Goal: Transaction & Acquisition: Purchase product/service

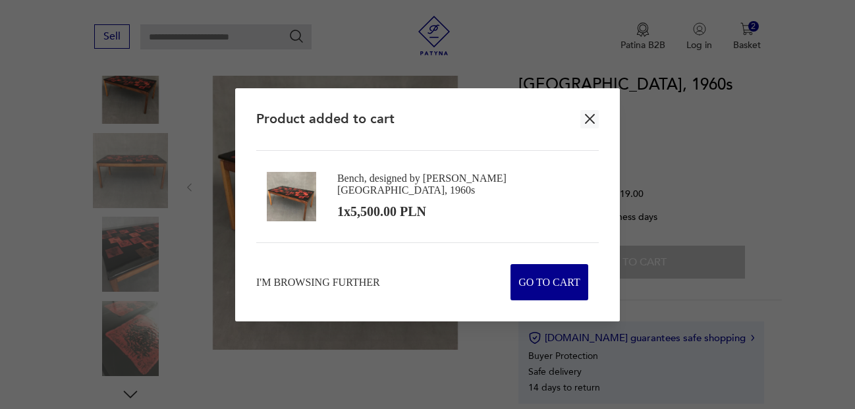
click at [588, 112] on icon "button" at bounding box center [590, 119] width 16 height 16
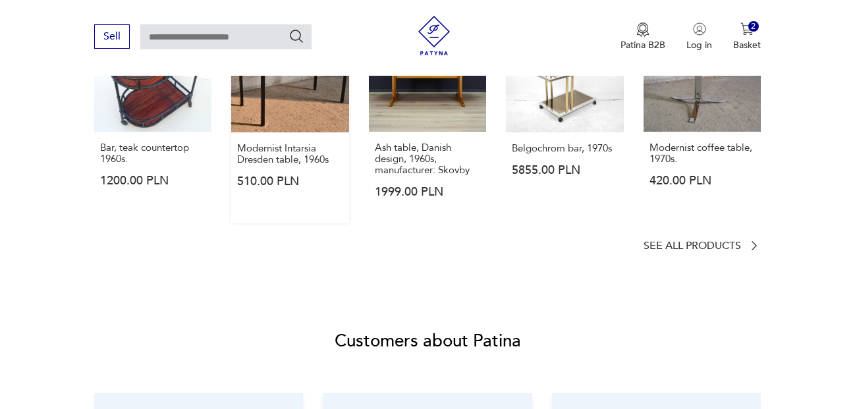
click at [280, 109] on link "Modernist Intarsia Dresden table, 1960s 510.00 PLN" at bounding box center [290, 118] width 118 height 209
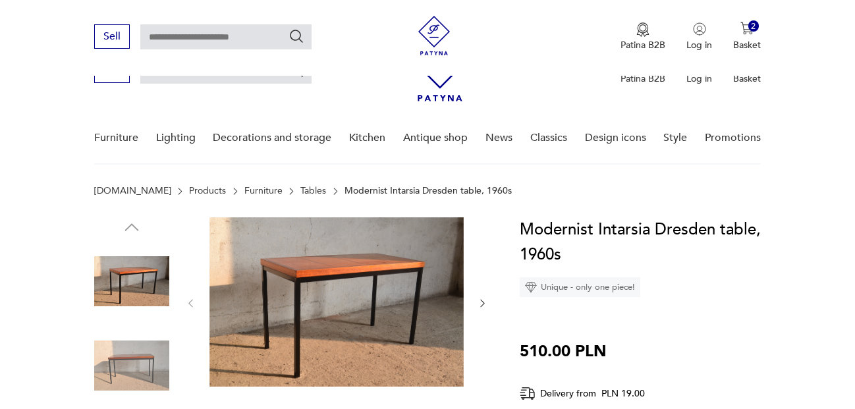
scroll to position [196, 0]
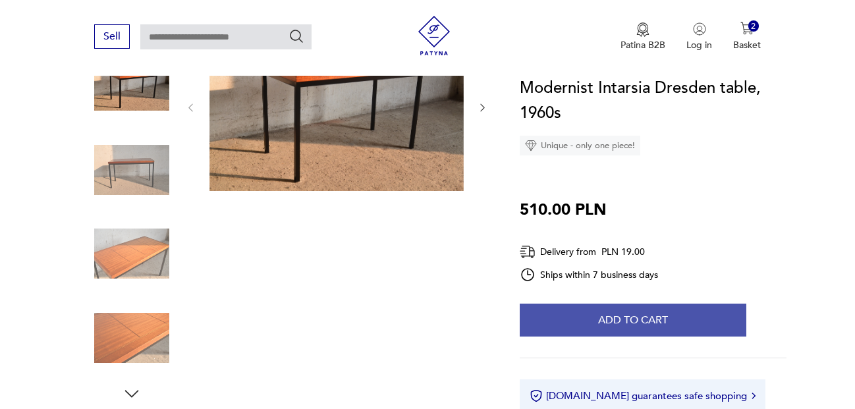
click at [646, 321] on font "Add to cart" at bounding box center [633, 320] width 70 height 14
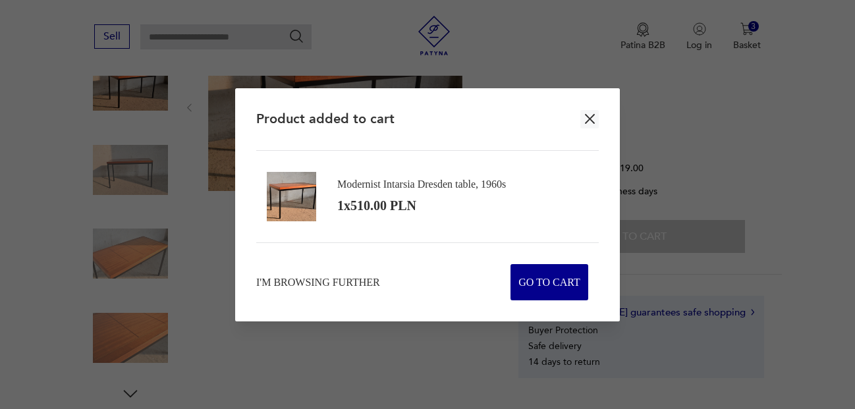
click at [592, 118] on icon "button" at bounding box center [590, 119] width 16 height 16
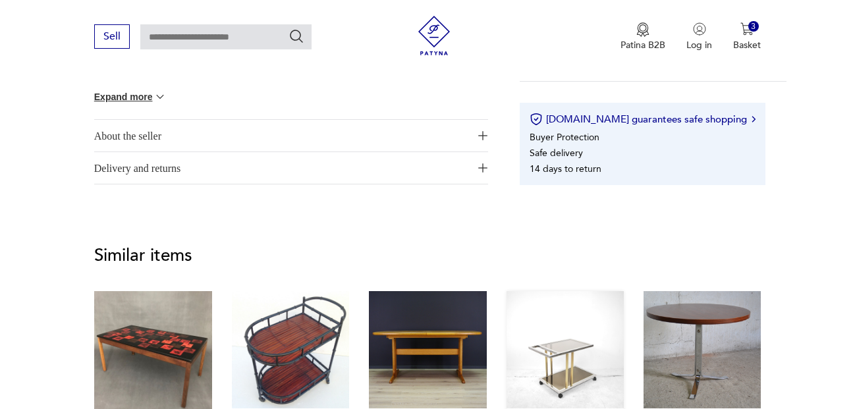
click at [592, 345] on link "Belgochrom bar, 1970s 5855.00 PLN" at bounding box center [565, 401] width 117 height 221
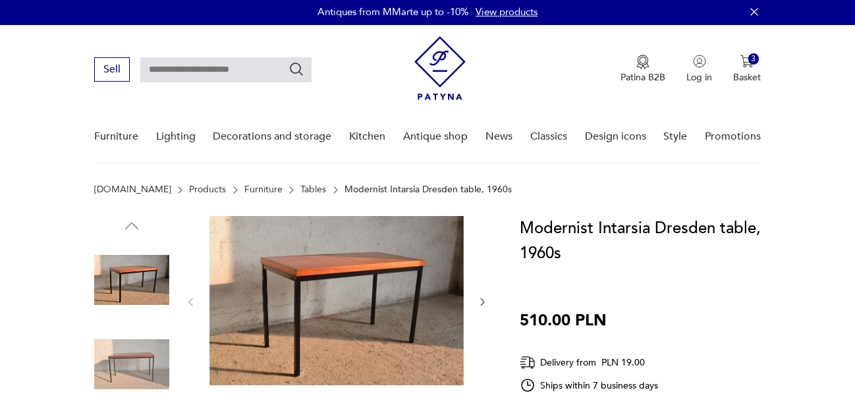
scroll to position [0, 0]
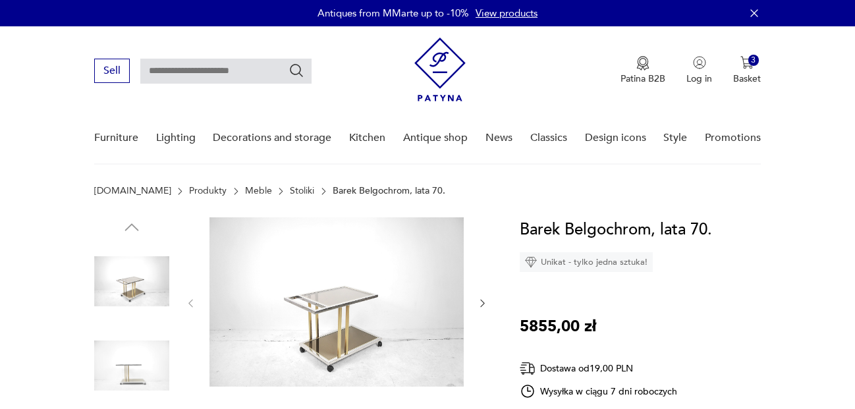
scroll to position [342, 0]
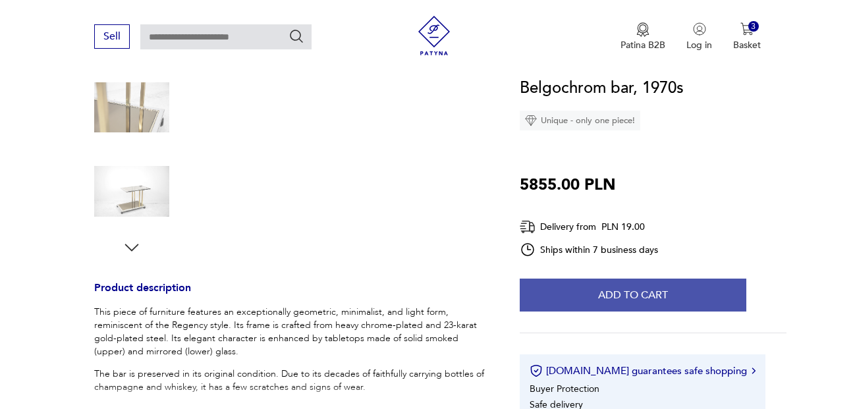
click at [644, 295] on font "Add to cart" at bounding box center [633, 295] width 70 height 14
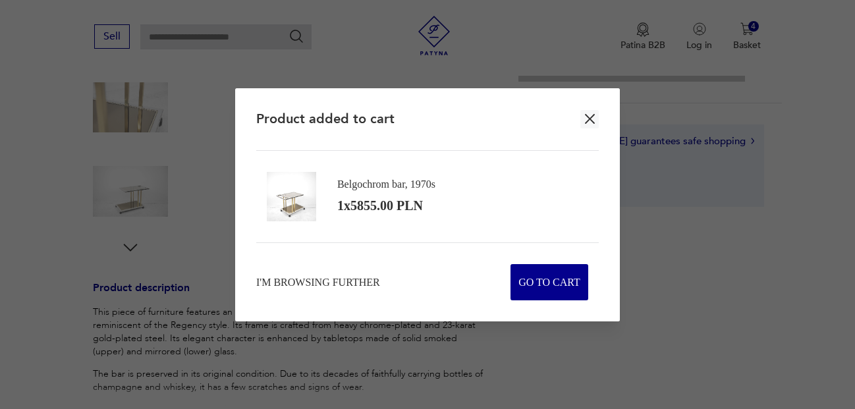
click at [797, 150] on div at bounding box center [427, 204] width 855 height 409
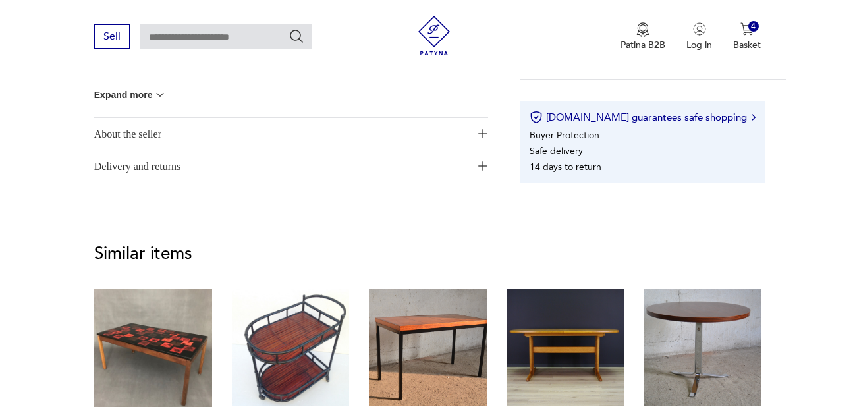
scroll to position [1174, 0]
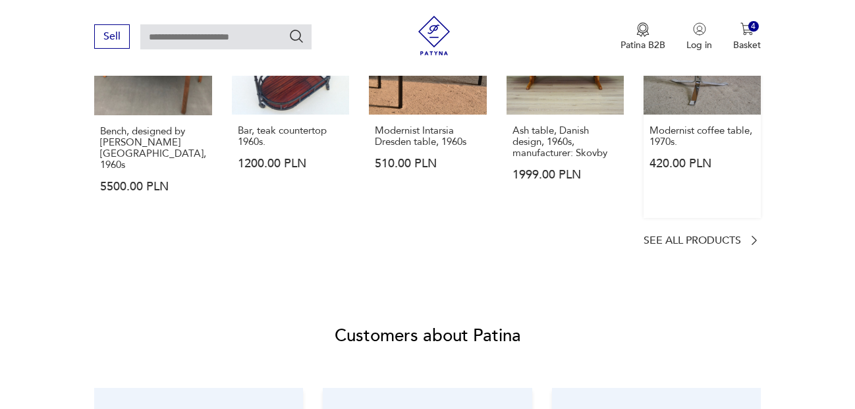
click at [710, 113] on link "Modernist coffee table, 1970s. 420.00 PLN" at bounding box center [702, 107] width 117 height 221
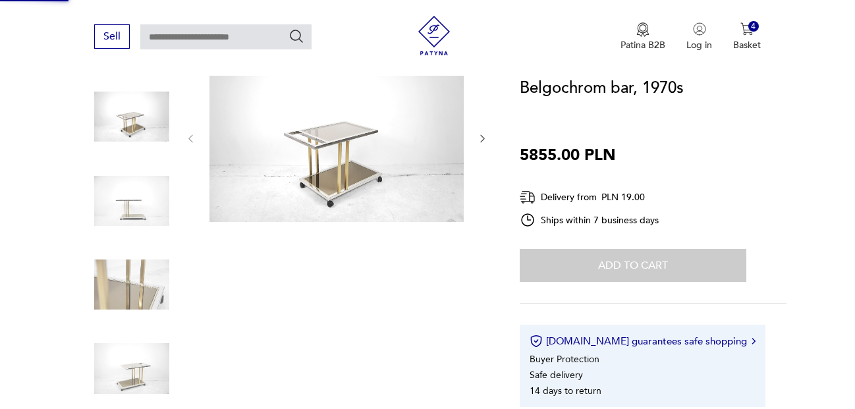
scroll to position [59, 0]
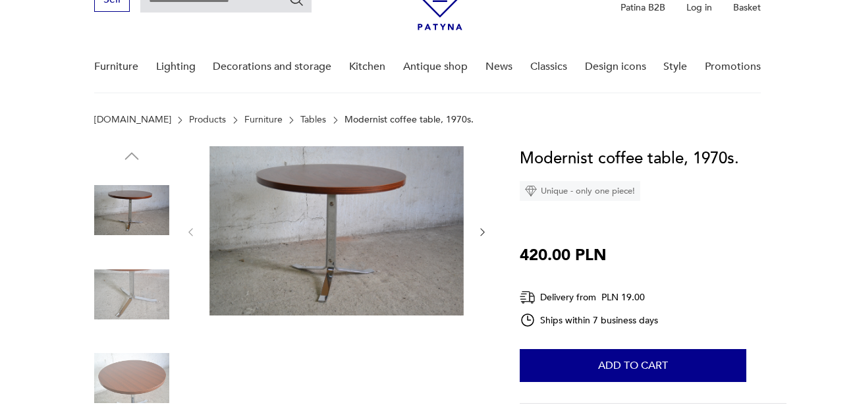
scroll to position [67, 0]
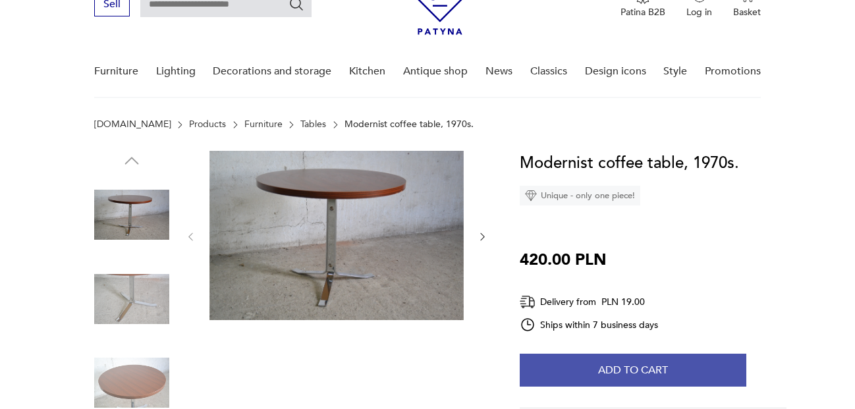
click at [644, 363] on font "Add to cart" at bounding box center [633, 370] width 70 height 14
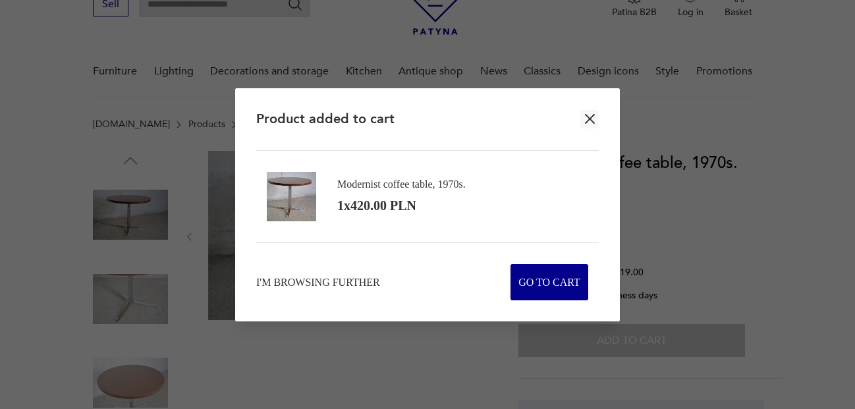
click at [818, 239] on div at bounding box center [427, 204] width 855 height 409
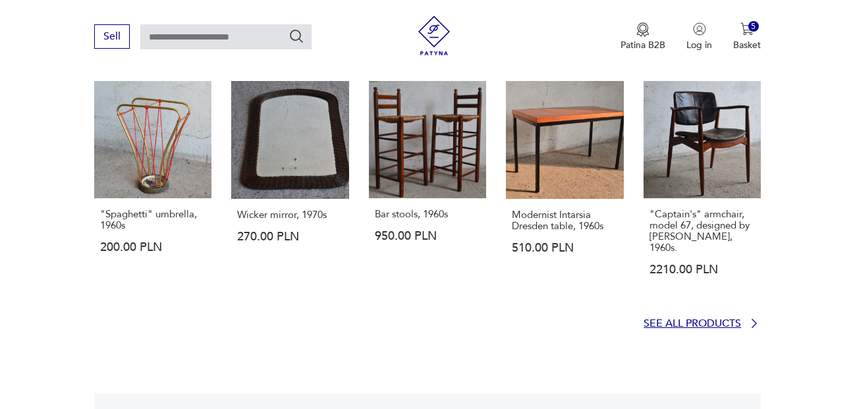
click at [737, 316] on font "See all products" at bounding box center [693, 323] width 98 height 14
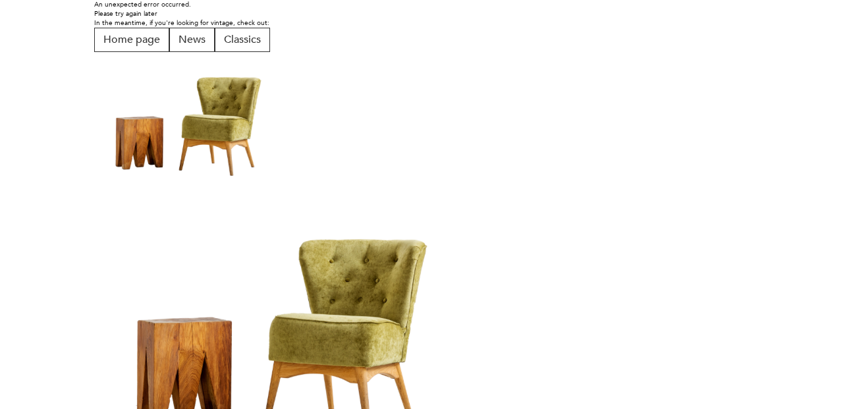
scroll to position [51, 0]
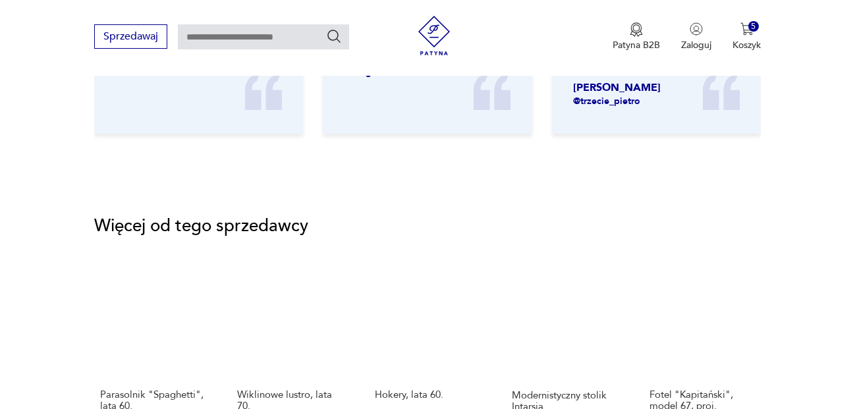
scroll to position [1568, 0]
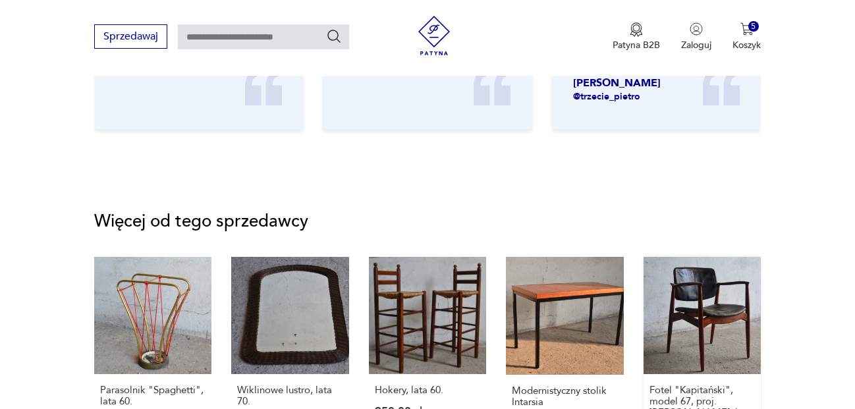
click at [716, 303] on link "Fotel "Kapitański", model 67, proj. E. Buch, lata 60. 2210,00 zł" at bounding box center [702, 367] width 117 height 221
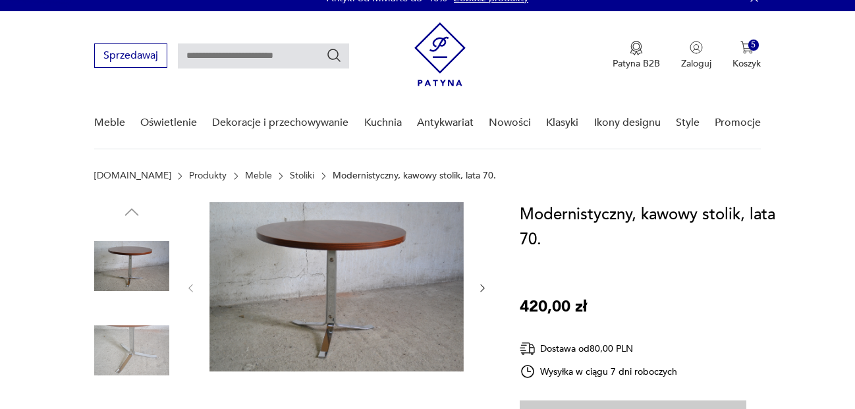
scroll to position [0, 0]
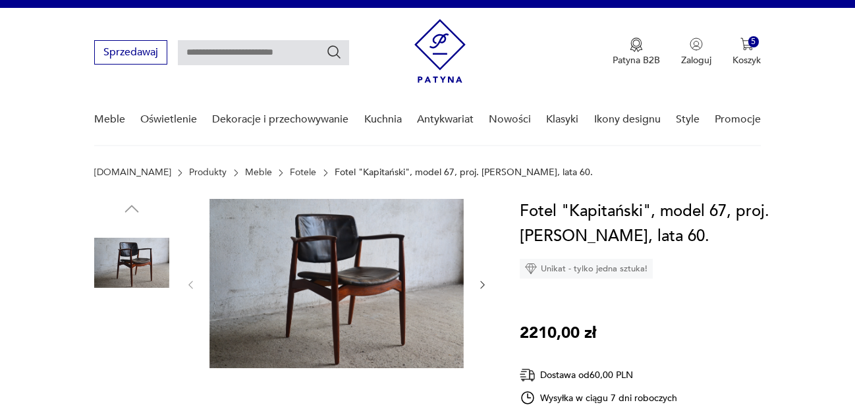
scroll to position [403, 0]
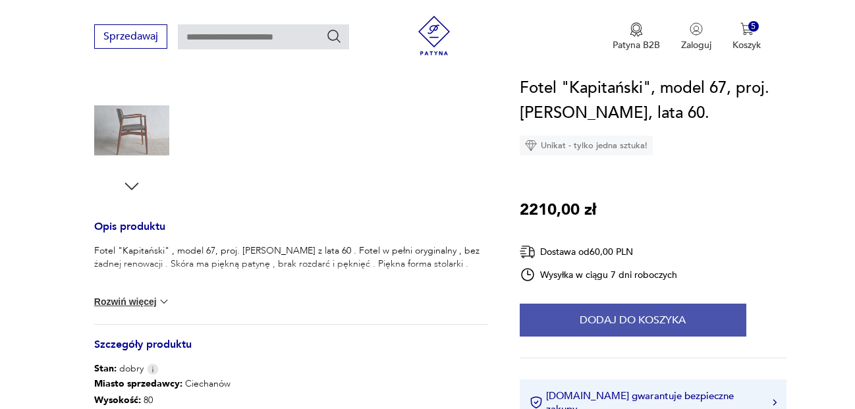
click at [623, 312] on button "Dodaj do koszyka" at bounding box center [633, 320] width 227 height 33
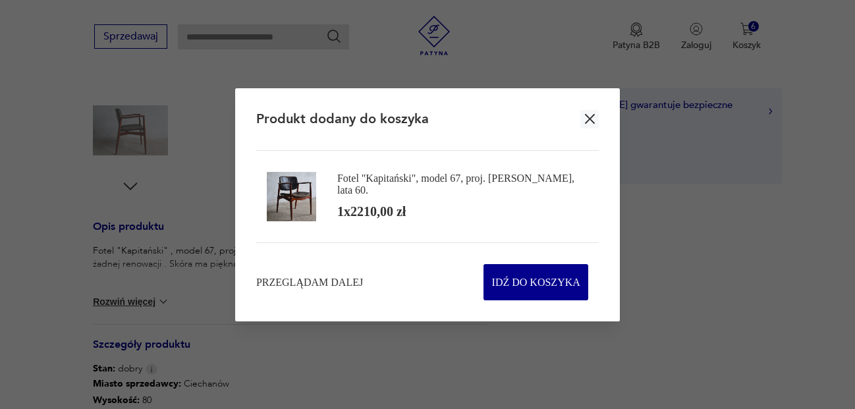
click at [592, 117] on icon "button" at bounding box center [590, 119] width 16 height 16
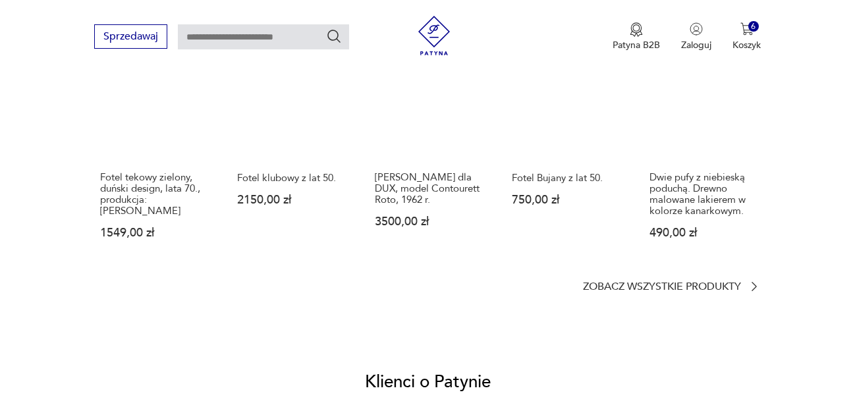
scroll to position [975, 0]
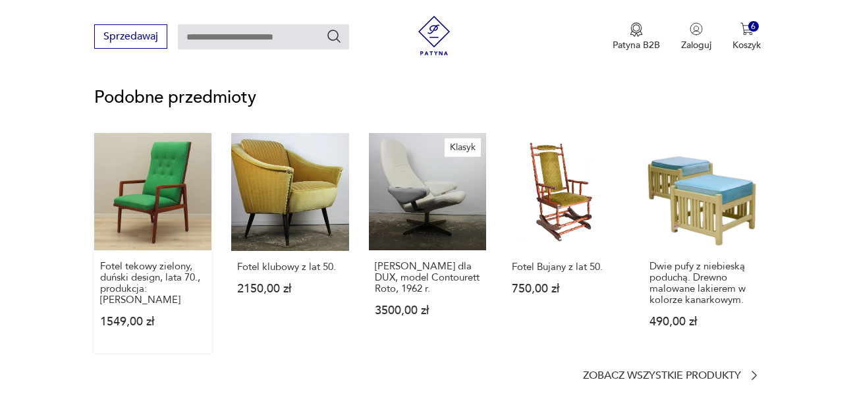
click at [159, 216] on link "Fotel tekowy zielony, duński design, lata 70., produkcja: Dania 1549,00 zł" at bounding box center [152, 243] width 117 height 220
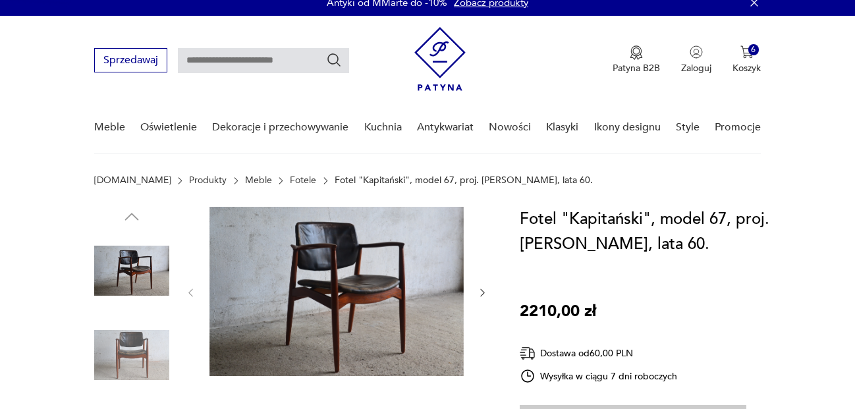
scroll to position [0, 0]
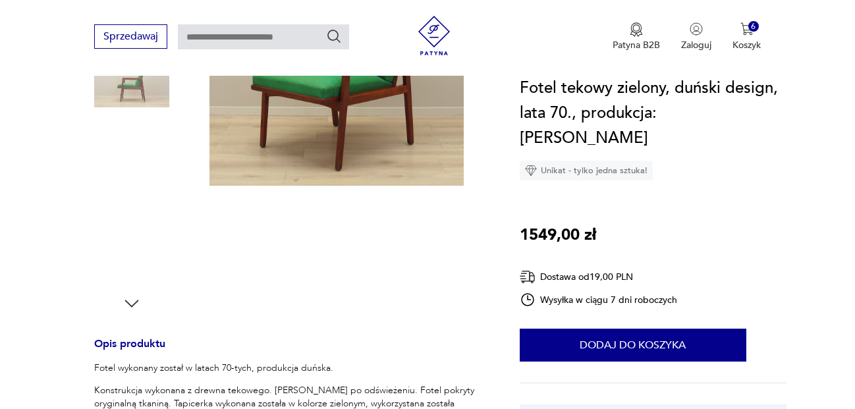
scroll to position [316, 0]
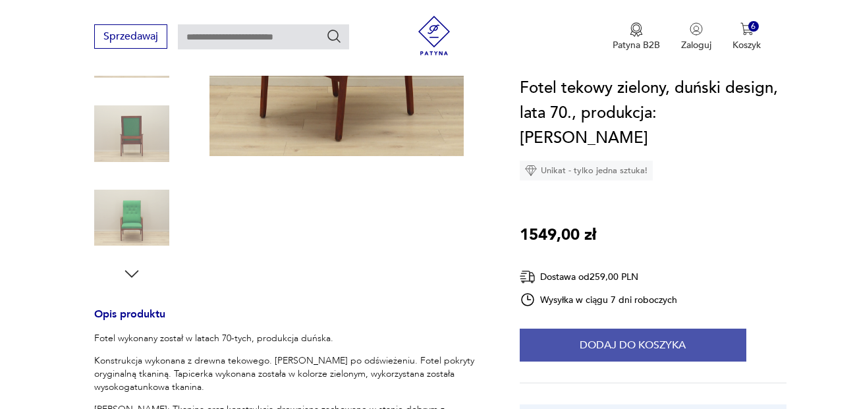
click at [654, 329] on button "Dodaj do koszyka" at bounding box center [633, 345] width 227 height 33
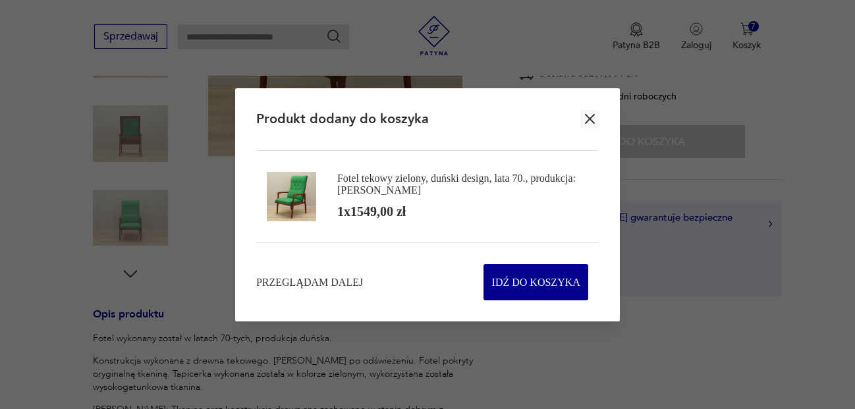
click at [594, 117] on icon "button" at bounding box center [590, 119] width 16 height 16
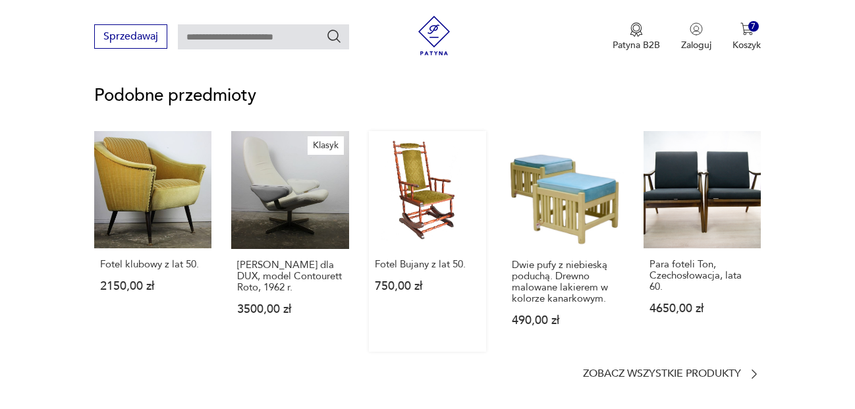
click at [436, 206] on link "Fotel Bujany z lat 50. 750,00 zł" at bounding box center [427, 241] width 117 height 221
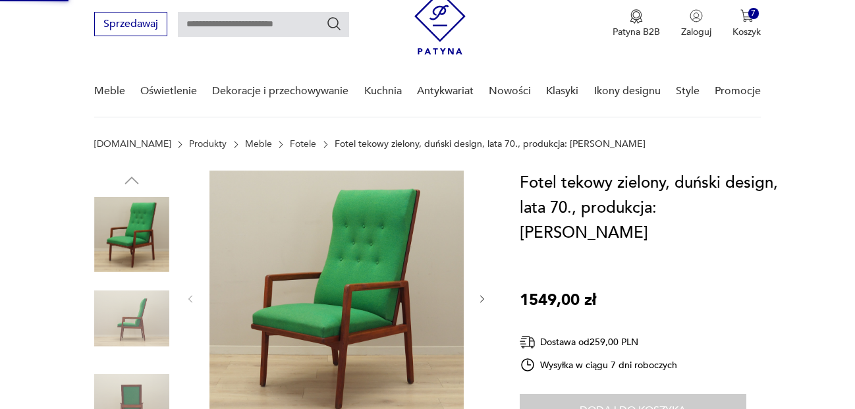
scroll to position [8, 0]
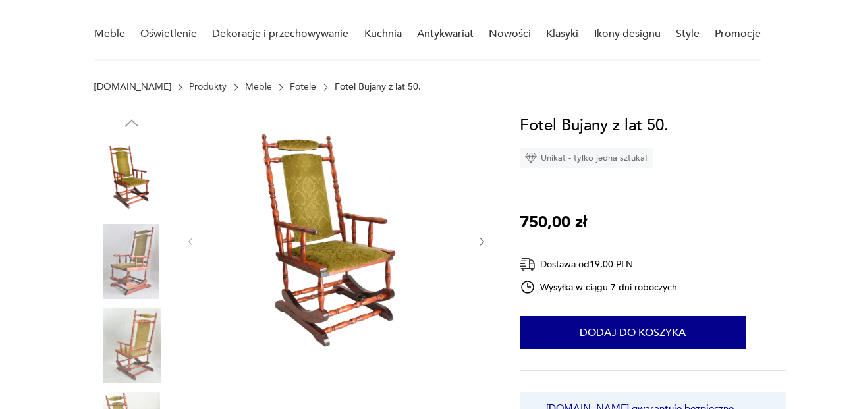
scroll to position [221, 0]
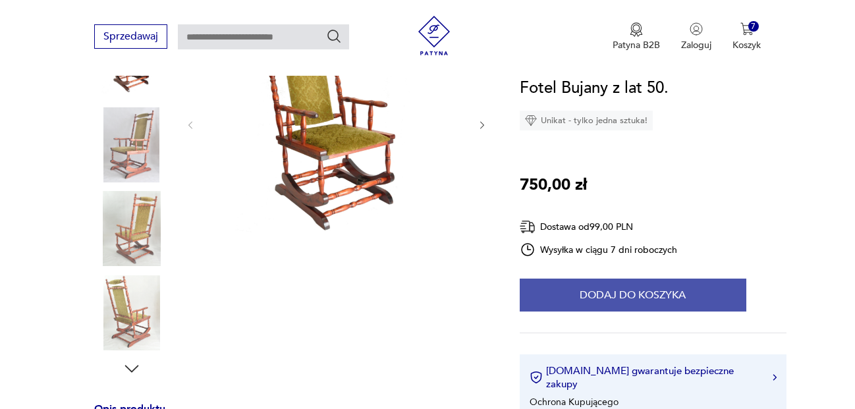
click at [610, 288] on button "Dodaj do koszyka" at bounding box center [633, 295] width 227 height 33
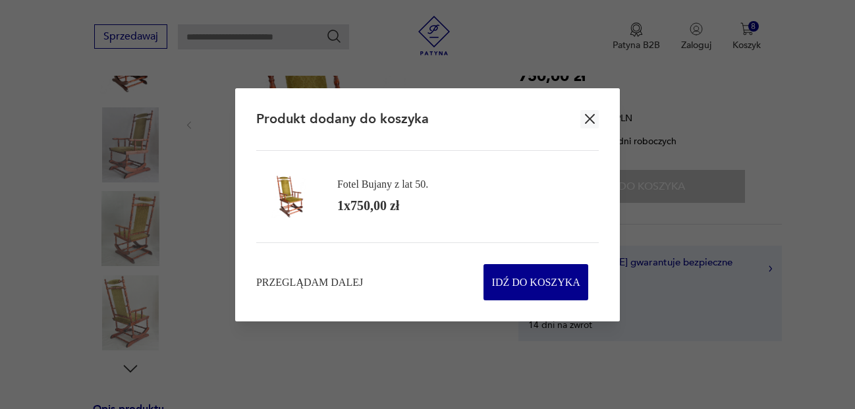
click at [589, 117] on icon "button" at bounding box center [590, 119] width 10 height 10
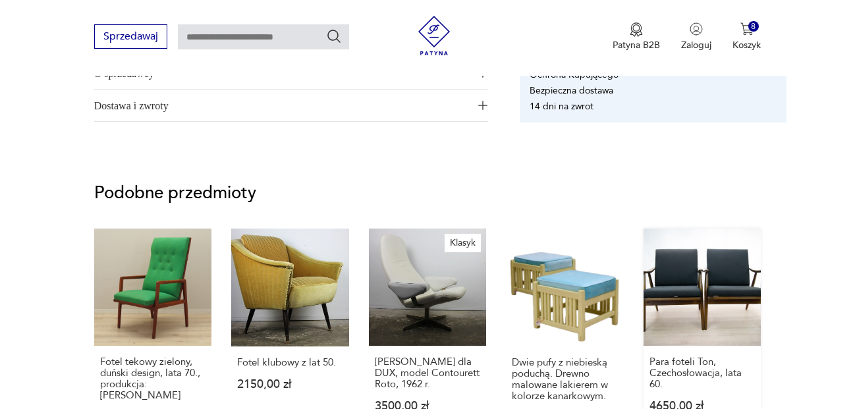
click at [677, 297] on link "Para foteli Ton, Czechosłowacja, lata 60. 4650,00 zł" at bounding box center [702, 339] width 117 height 221
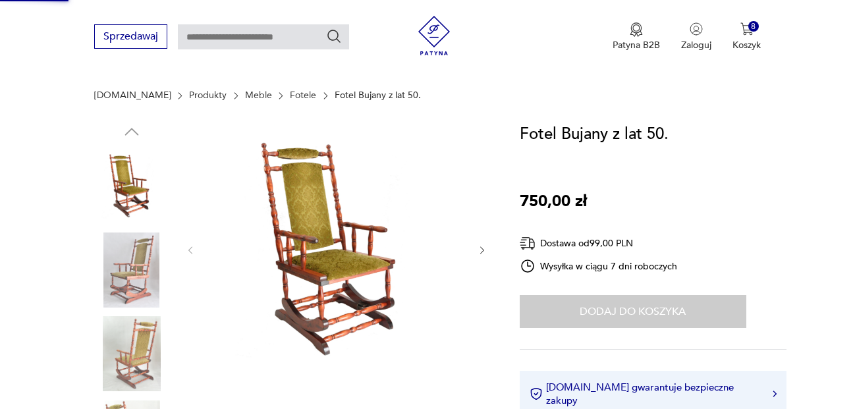
scroll to position [26, 0]
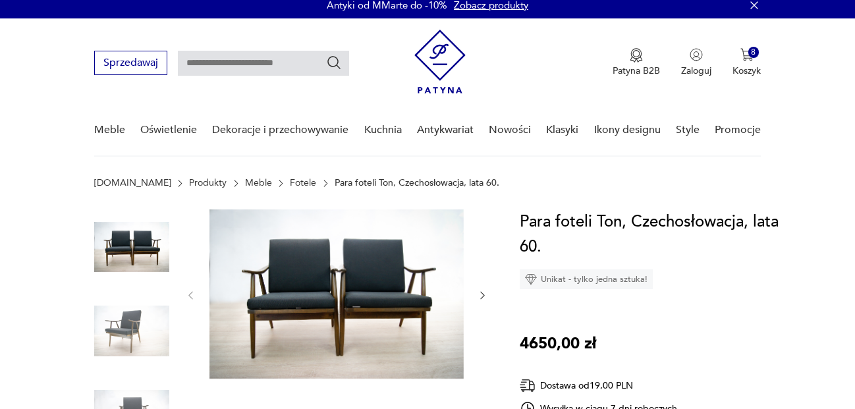
scroll to position [67, 0]
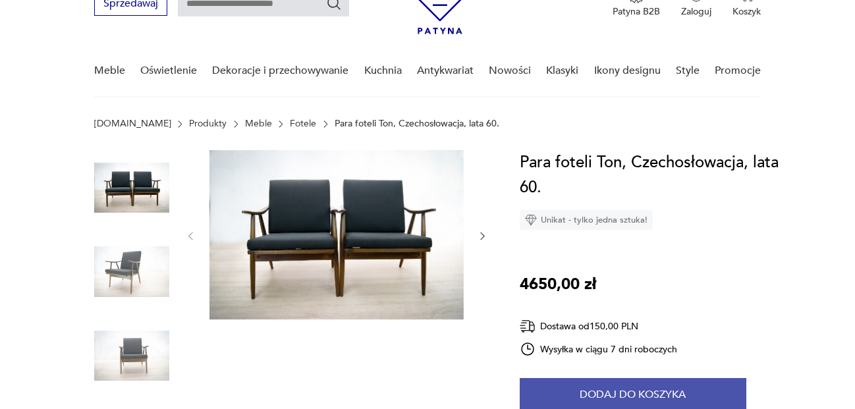
click at [604, 385] on button "Dodaj do koszyka" at bounding box center [633, 394] width 227 height 33
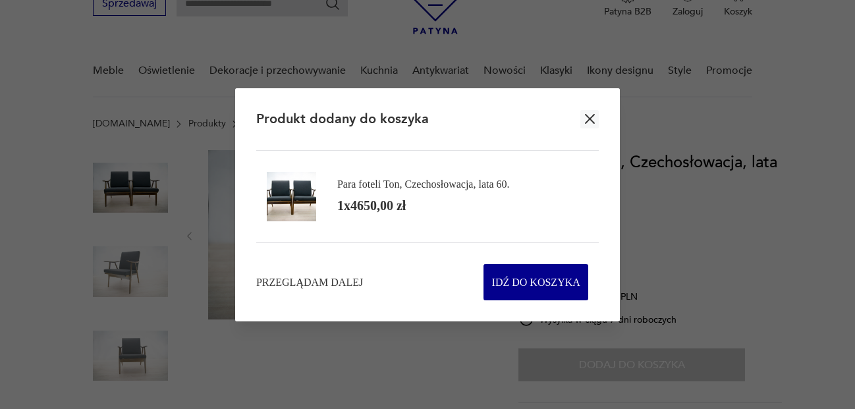
click at [591, 119] on icon "button" at bounding box center [590, 119] width 10 height 10
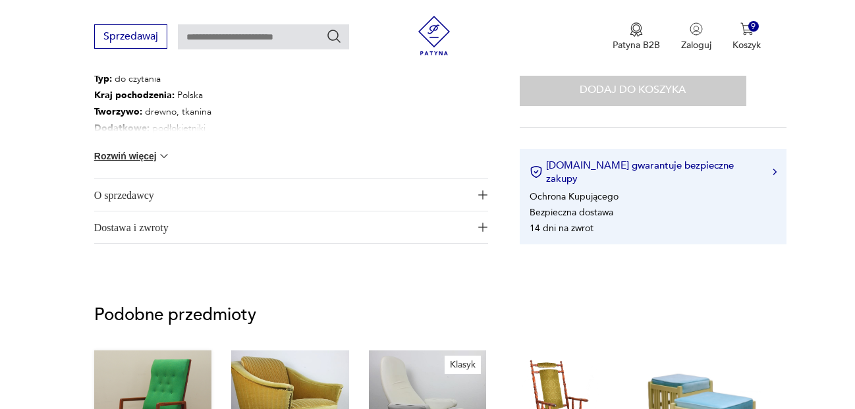
scroll to position [852, 0]
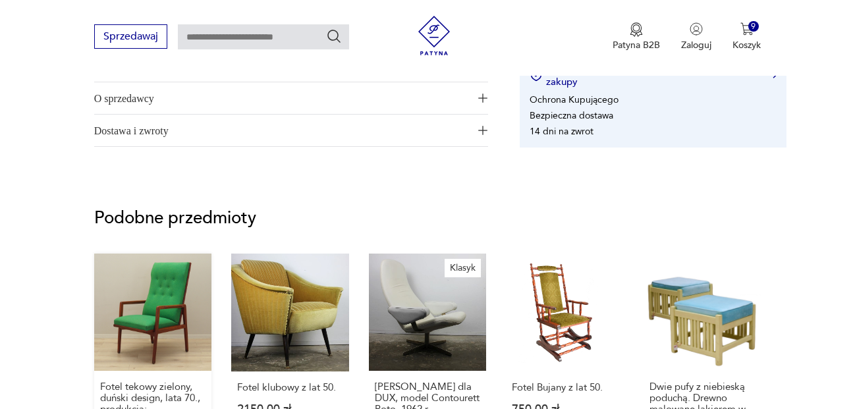
click at [184, 324] on link "Fotel tekowy zielony, duński design, lata 70., produkcja: Dania 1549,00 zł" at bounding box center [152, 364] width 117 height 220
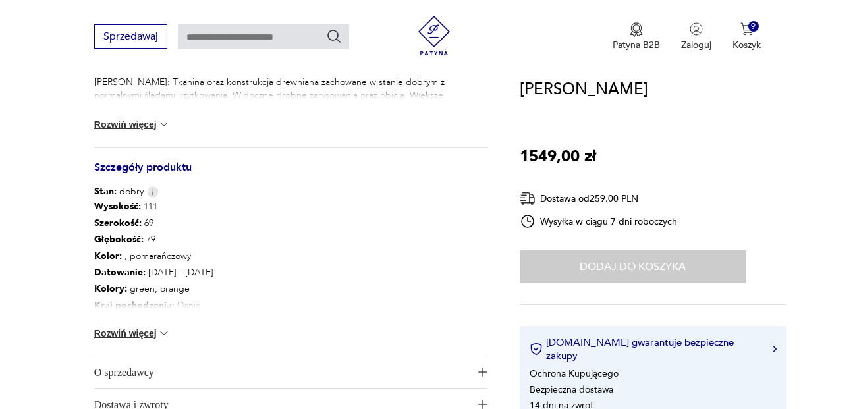
scroll to position [974, 0]
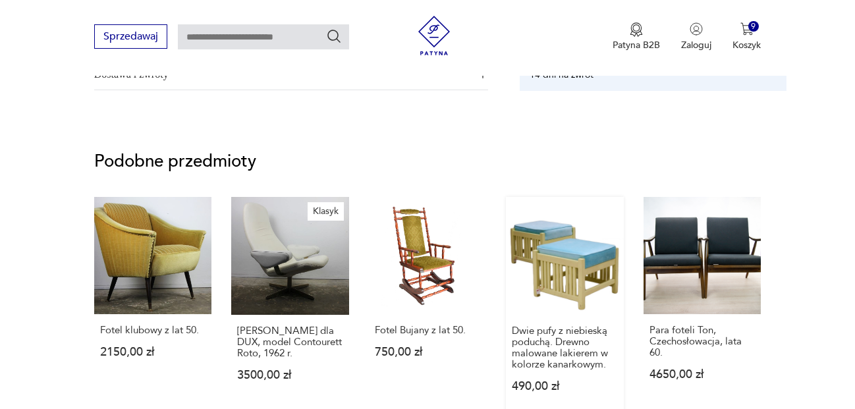
click at [595, 229] on link "Dwie pufy z niebieską poduchą. Drewno malowane lakierem w kolorze kanarkowym. 4…" at bounding box center [565, 307] width 118 height 221
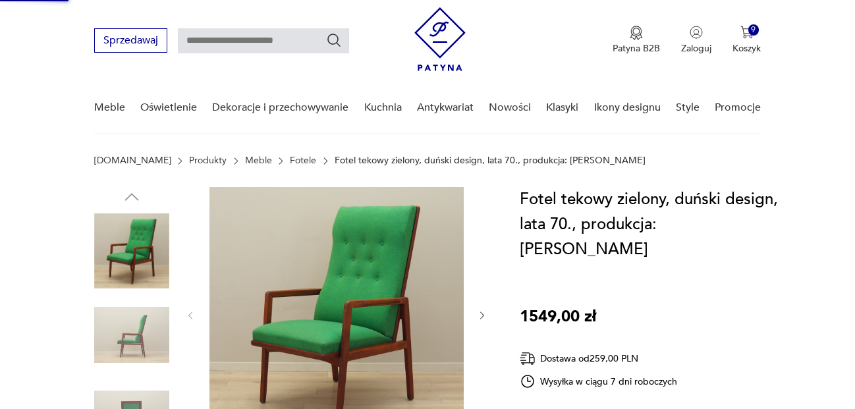
scroll to position [3, 0]
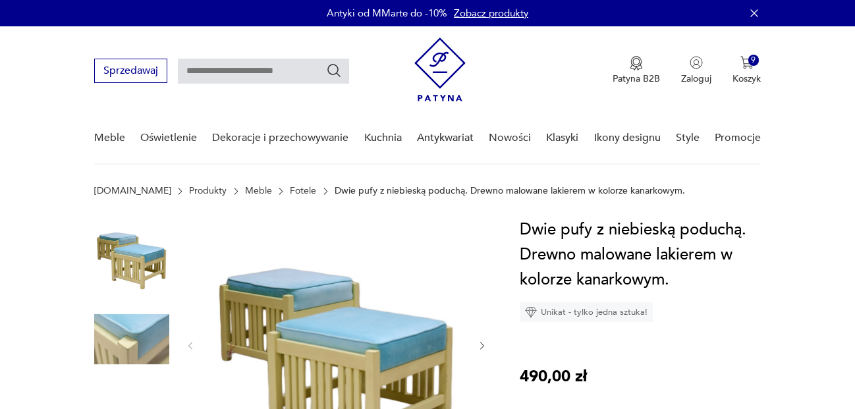
scroll to position [333, 0]
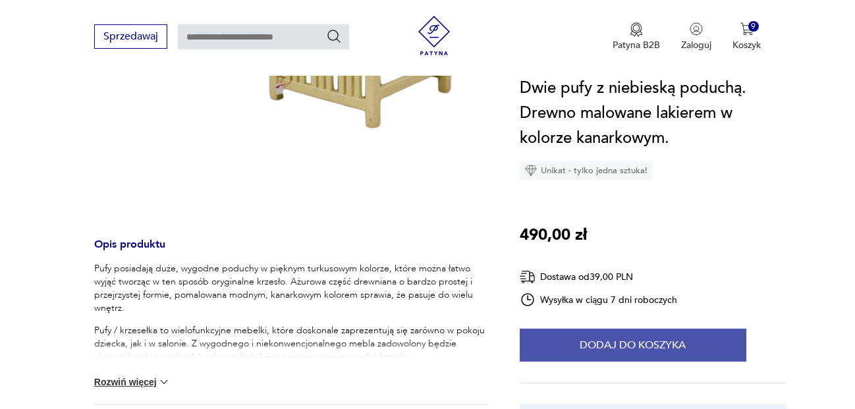
click at [628, 353] on button "Dodaj do koszyka" at bounding box center [633, 345] width 227 height 33
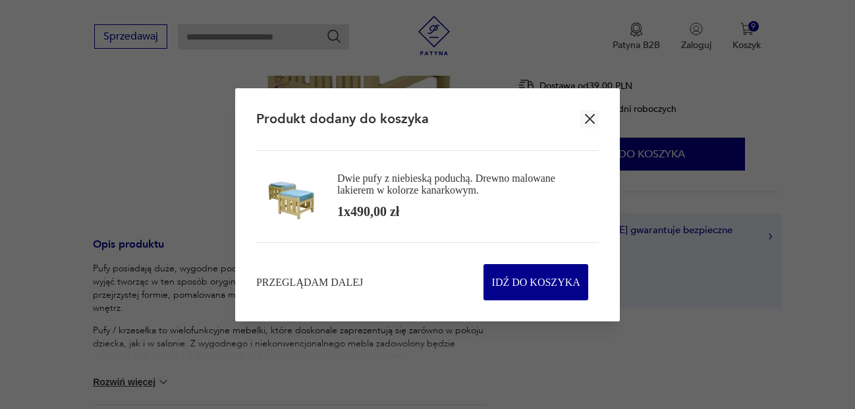
click at [593, 118] on icon "button" at bounding box center [590, 119] width 16 height 16
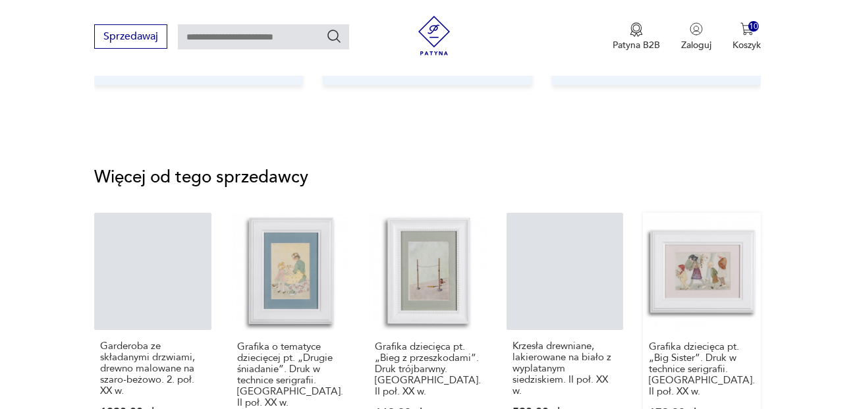
click at [714, 258] on link "Grafika dziecięca pt. „Big Sister”. Druk w technice serigrafii. Polska. II poł.…" at bounding box center [702, 334] width 118 height 243
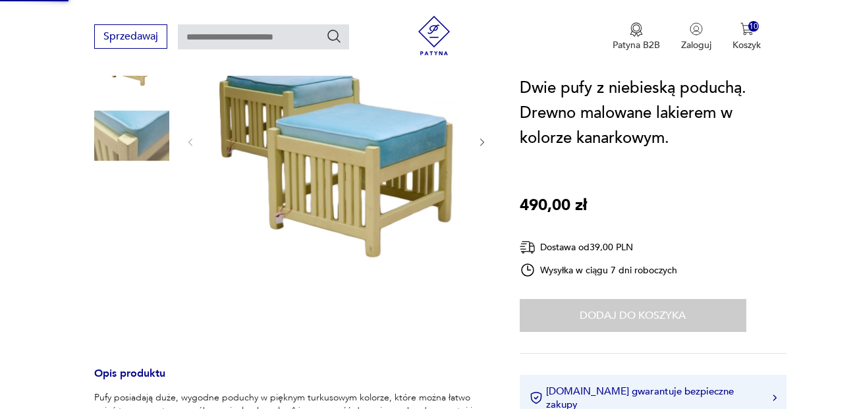
scroll to position [86, 0]
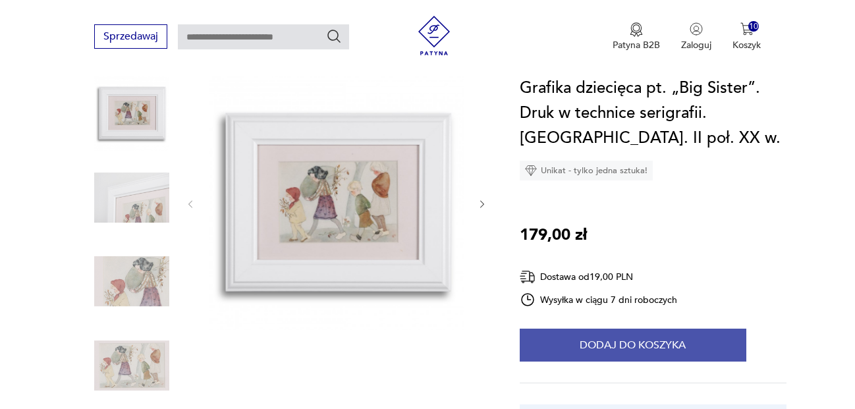
scroll to position [211, 0]
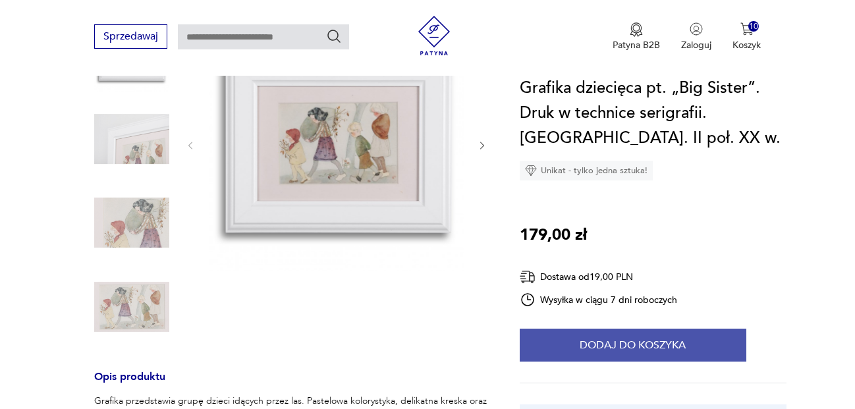
click at [609, 348] on button "Dodaj do koszyka" at bounding box center [633, 345] width 227 height 33
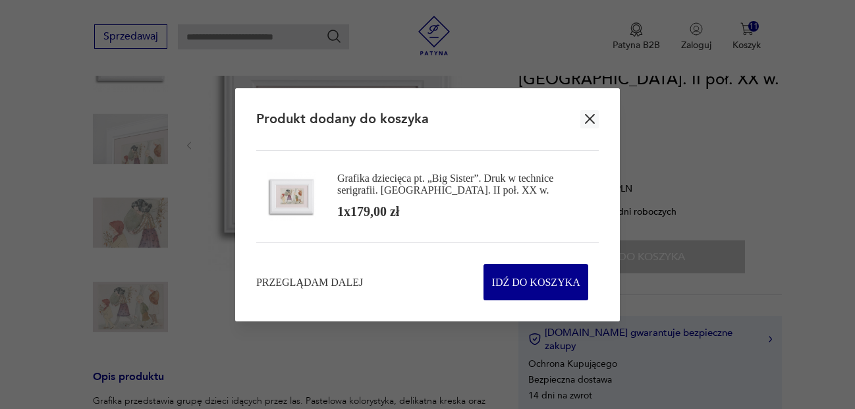
click at [591, 113] on icon "button" at bounding box center [590, 119] width 16 height 16
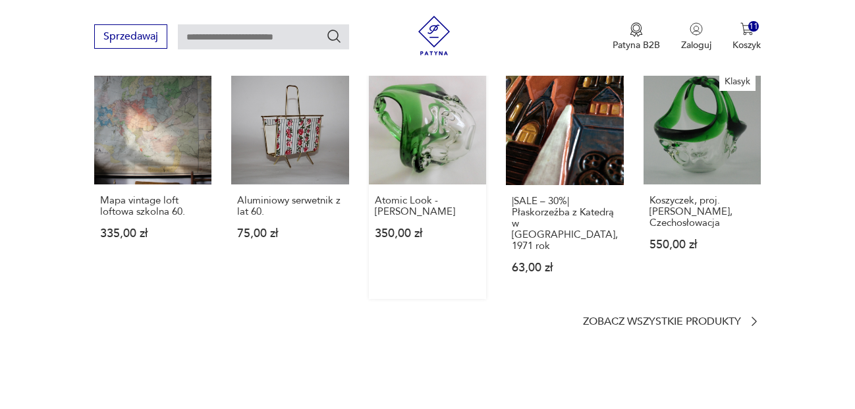
click at [451, 145] on link "Atomic Look - Ladislav Palecek 350,00 zł" at bounding box center [427, 183] width 117 height 232
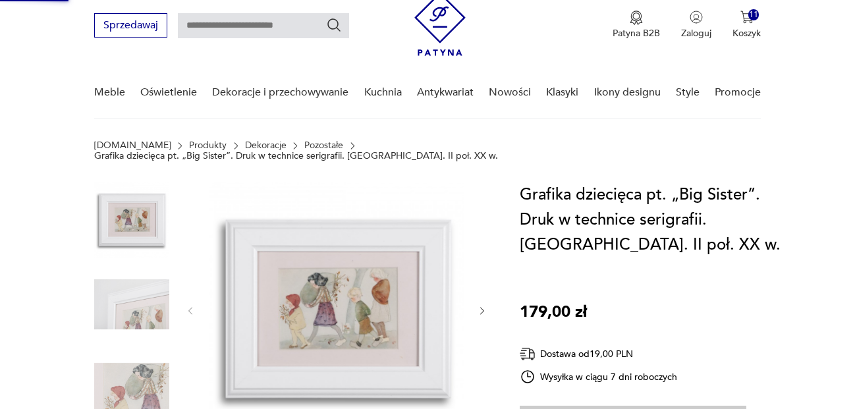
scroll to position [1, 0]
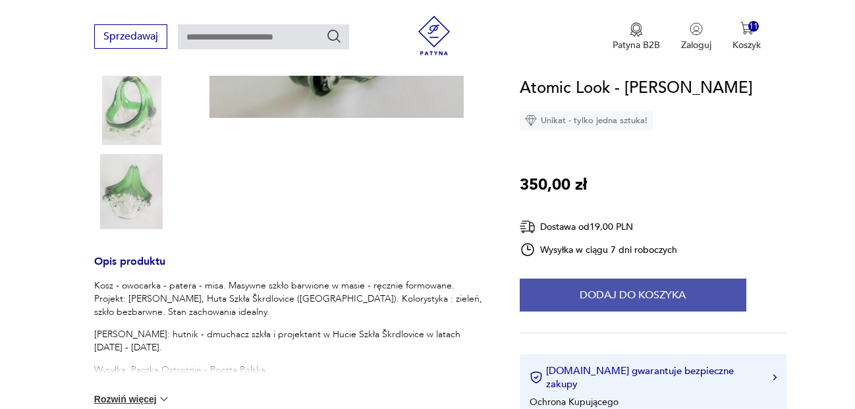
scroll to position [331, 0]
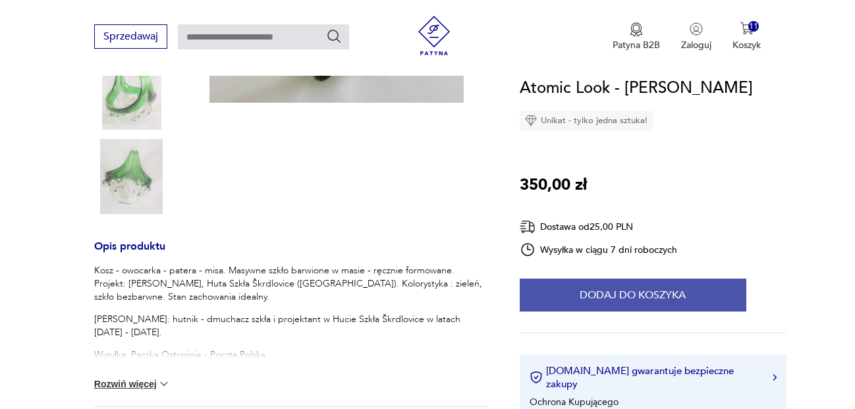
click at [667, 290] on button "Dodaj do koszyka" at bounding box center [633, 295] width 227 height 33
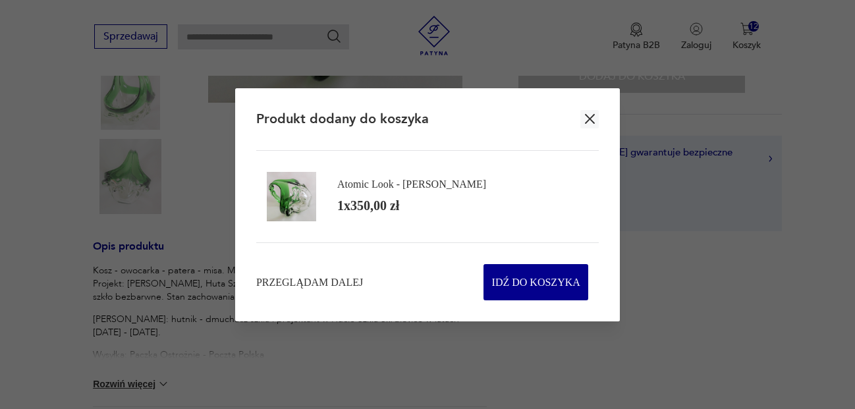
click at [589, 113] on icon "button" at bounding box center [590, 119] width 16 height 16
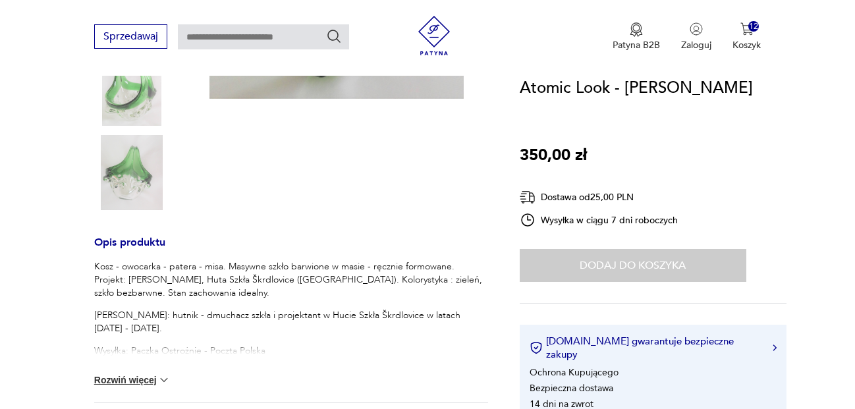
scroll to position [1014, 0]
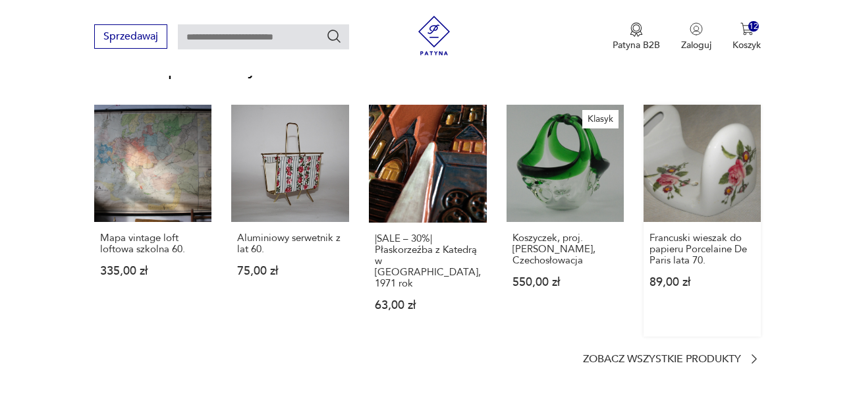
click at [712, 144] on link "Francuski wieszak do papieru Porcelaine De Paris lata 70. 89,00 zł" at bounding box center [702, 221] width 117 height 232
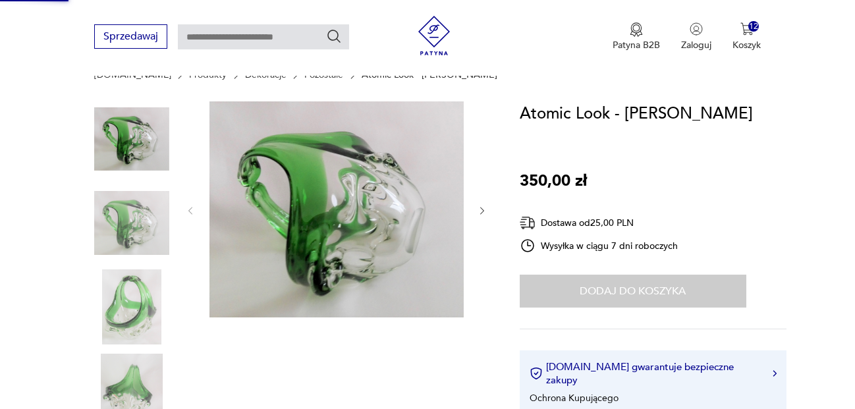
scroll to position [35, 0]
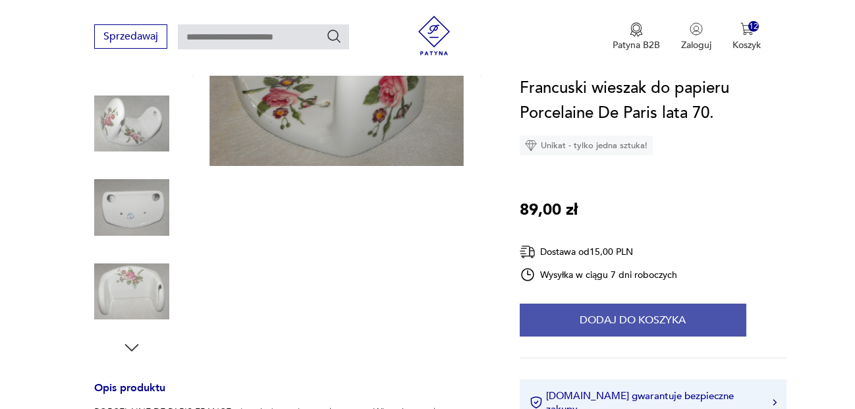
click at [649, 328] on button "Dodaj do koszyka" at bounding box center [633, 320] width 227 height 33
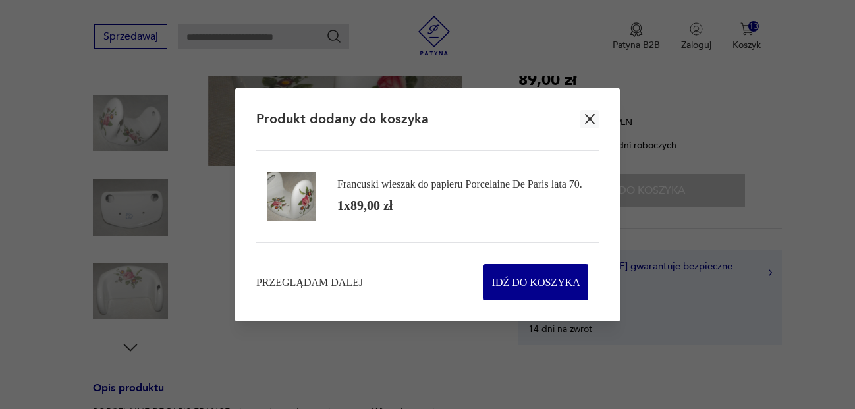
click at [589, 117] on icon "button" at bounding box center [590, 119] width 10 height 10
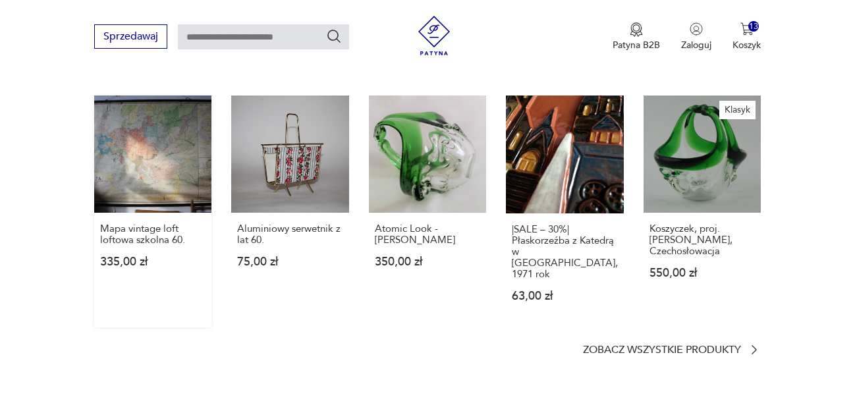
click at [168, 201] on link "Mapa vintage loft loftowa szkolna 60. 335,00 zł" at bounding box center [152, 212] width 117 height 232
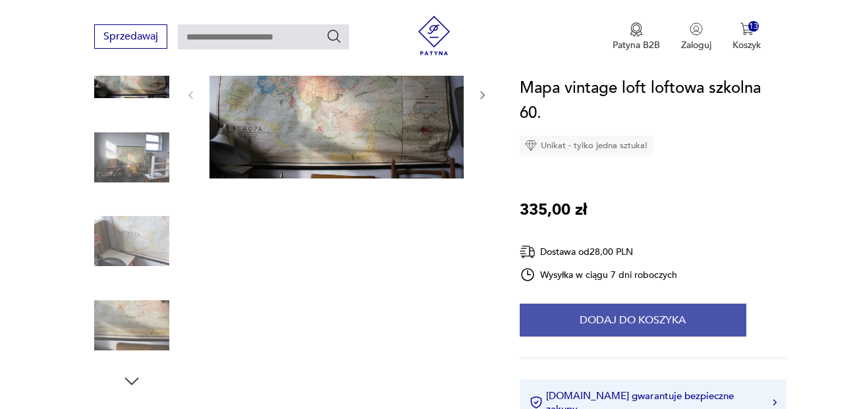
click at [635, 319] on button "Dodaj do koszyka" at bounding box center [633, 320] width 227 height 33
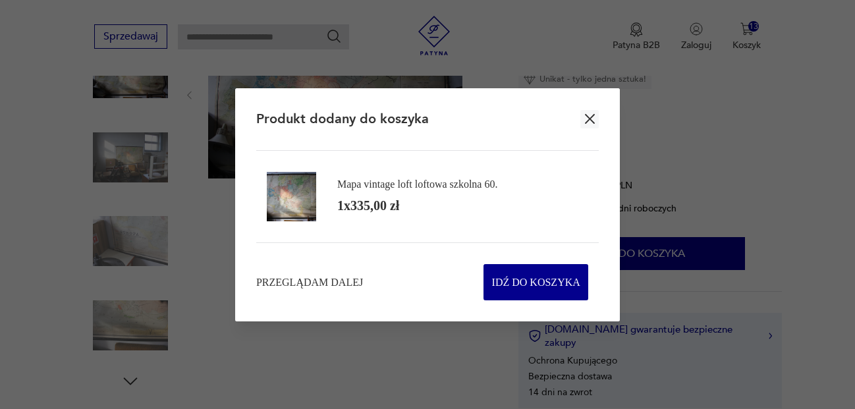
click at [742, 163] on div at bounding box center [427, 204] width 855 height 409
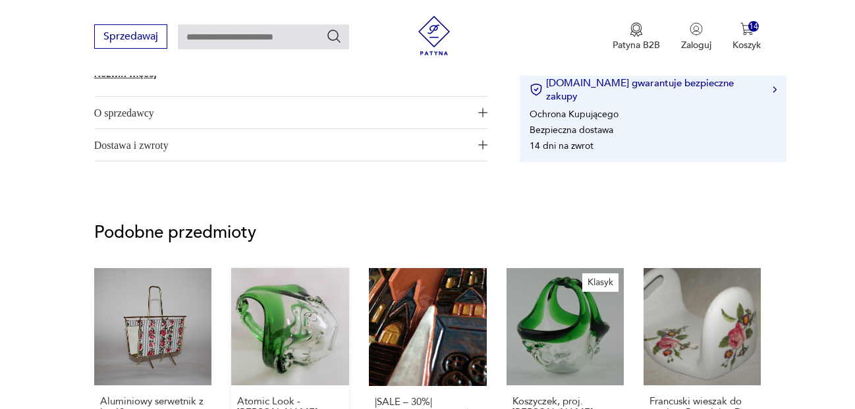
click at [316, 338] on link "Atomic Look - Ladislav Palecek 350,00 zł" at bounding box center [289, 384] width 117 height 232
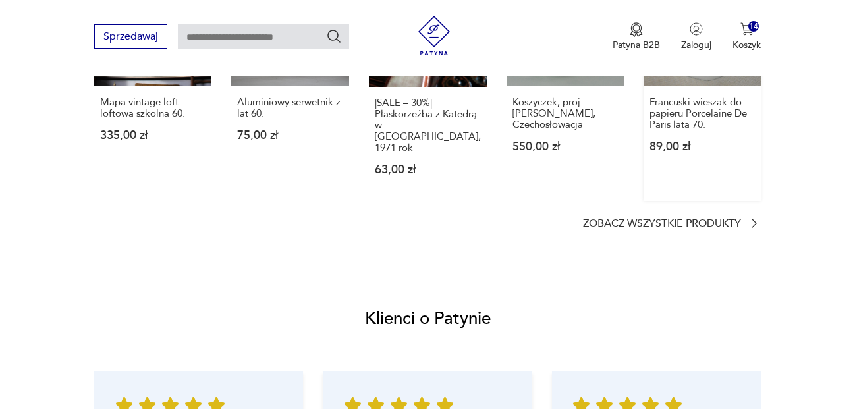
click at [711, 94] on div "Francuski wieszak do papieru Porcelaine De Paris lata 70. 89,00 zł" at bounding box center [702, 132] width 117 height 92
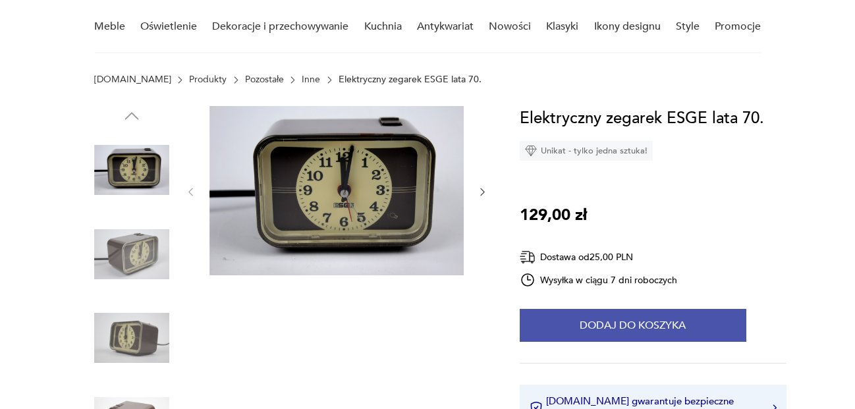
click at [609, 329] on button "Dodaj do koszyka" at bounding box center [633, 325] width 227 height 33
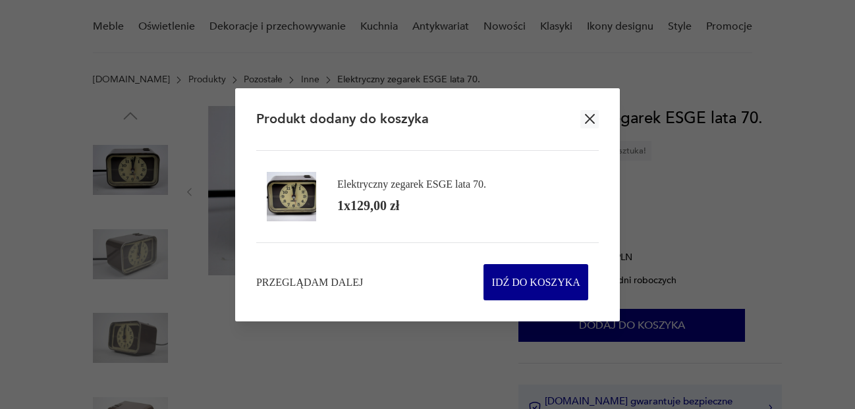
click at [752, 190] on div at bounding box center [427, 204] width 855 height 409
